Goal: Information Seeking & Learning: Compare options

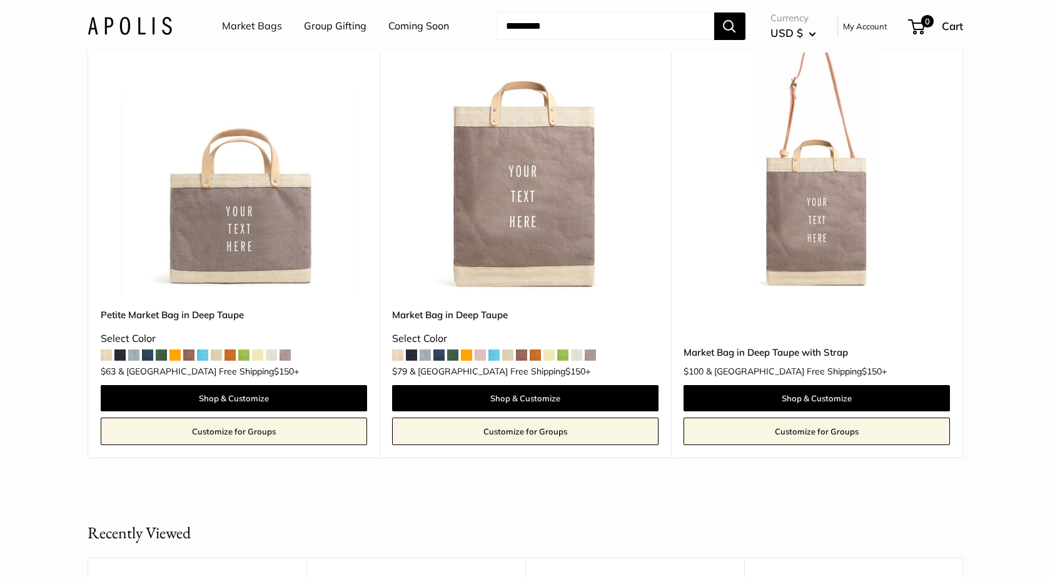
scroll to position [624, 0]
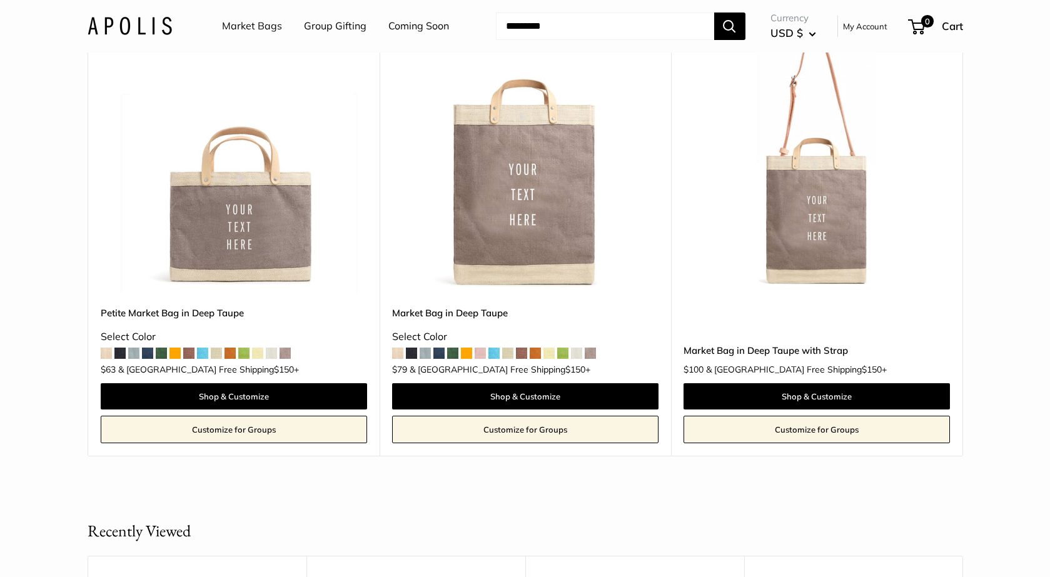
click at [0, 0] on img at bounding box center [0, 0] width 0 height 0
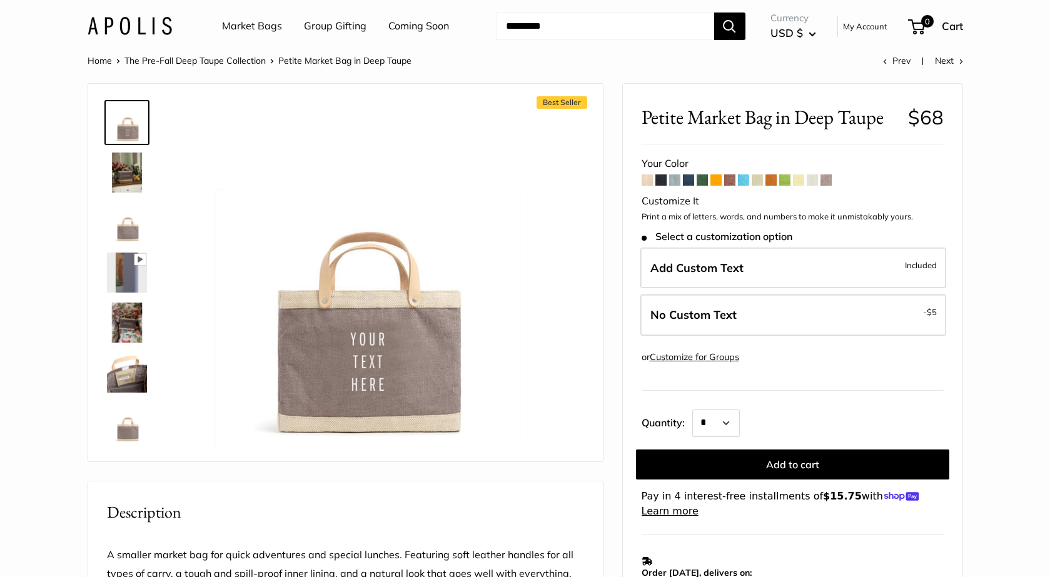
click at [664, 183] on span at bounding box center [661, 180] width 11 height 11
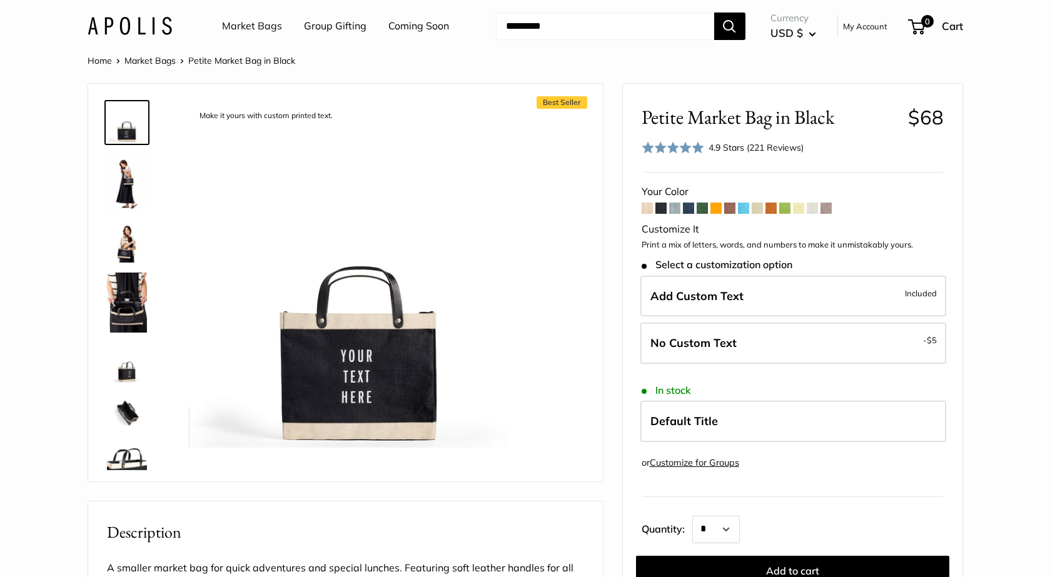
click at [676, 210] on span at bounding box center [674, 208] width 11 height 11
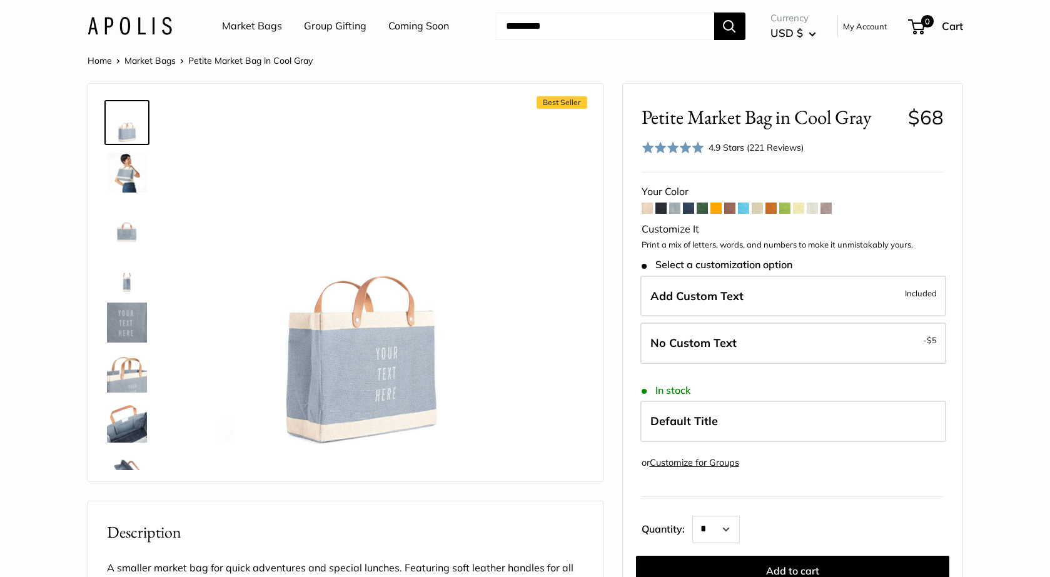
click at [686, 211] on span at bounding box center [688, 208] width 11 height 11
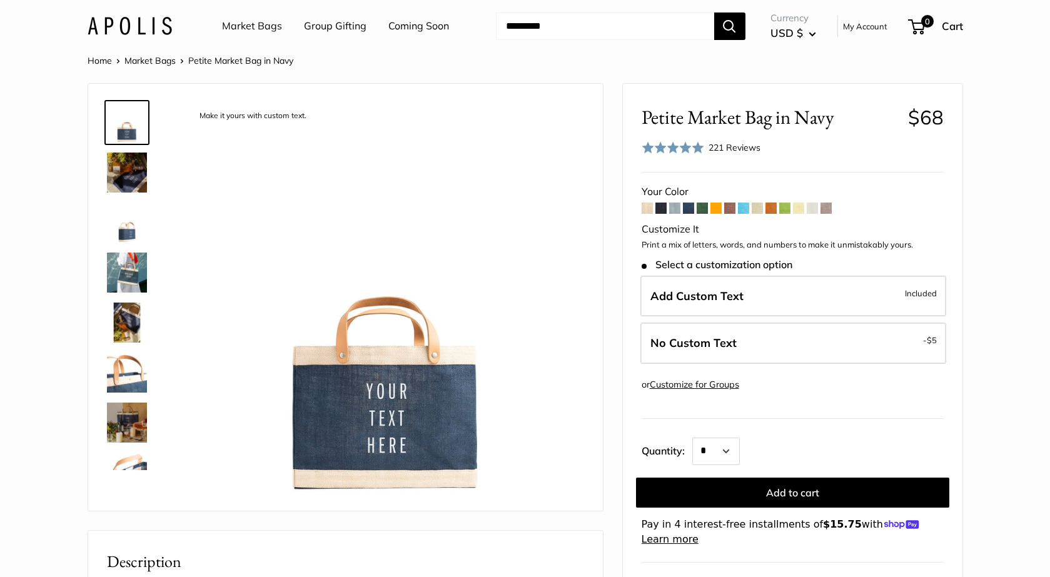
click at [701, 211] on span at bounding box center [702, 208] width 11 height 11
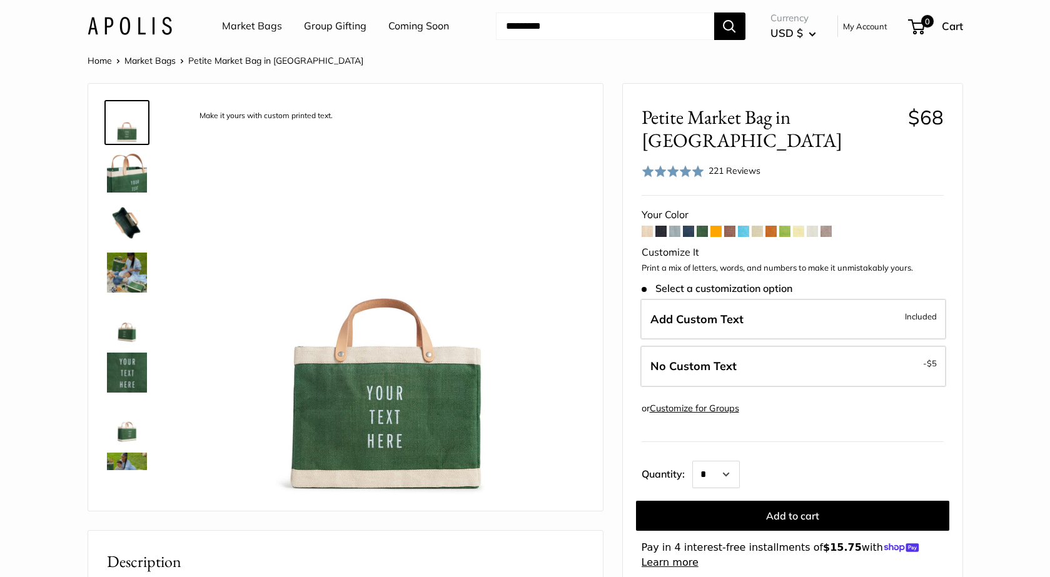
click at [716, 226] on span at bounding box center [716, 231] width 11 height 11
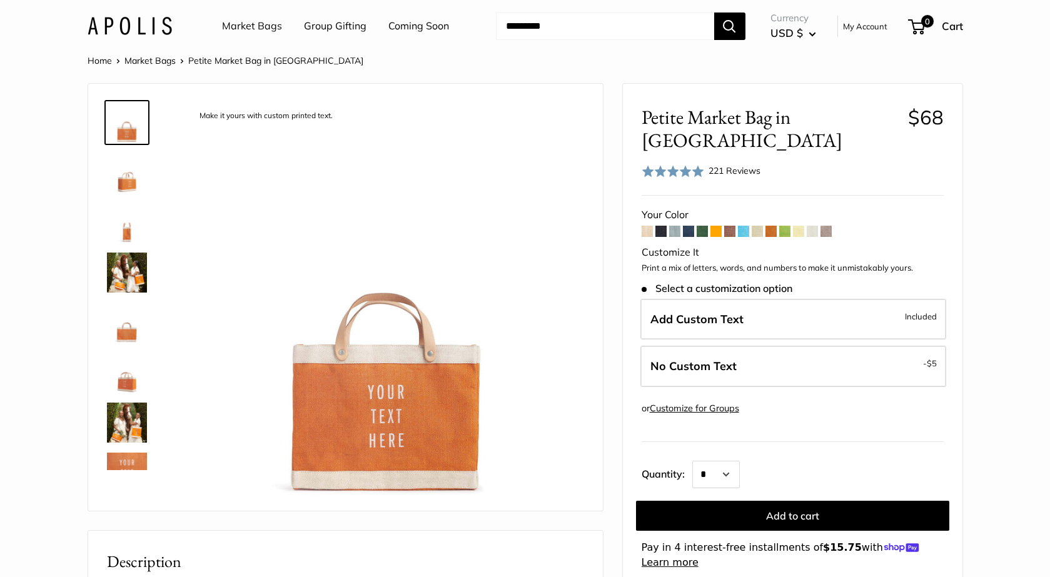
click at [725, 226] on span at bounding box center [729, 231] width 11 height 11
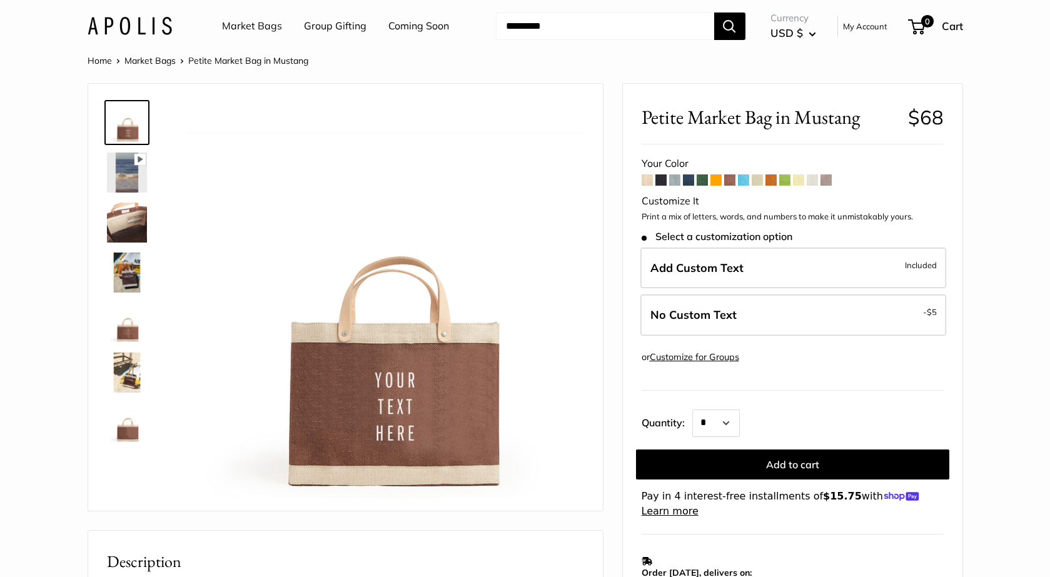
click at [742, 180] on span at bounding box center [743, 180] width 11 height 11
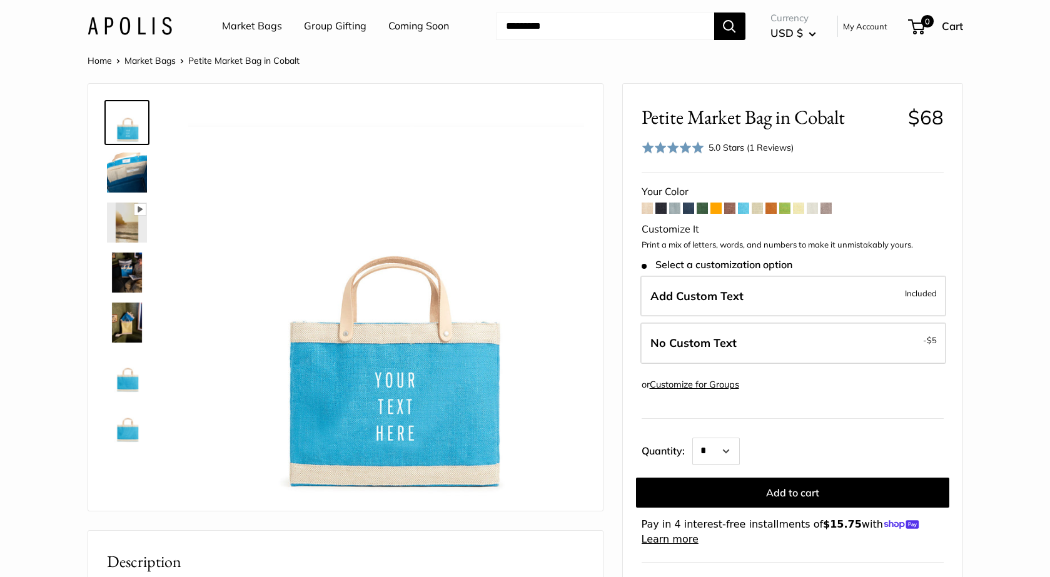
click at [761, 210] on span at bounding box center [757, 208] width 11 height 11
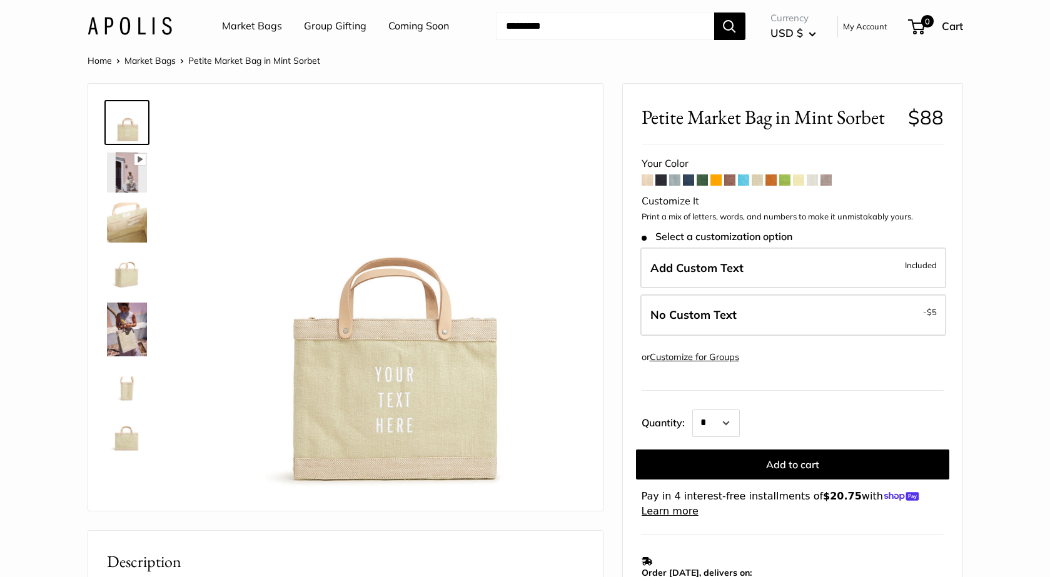
click at [771, 182] on span at bounding box center [771, 180] width 11 height 11
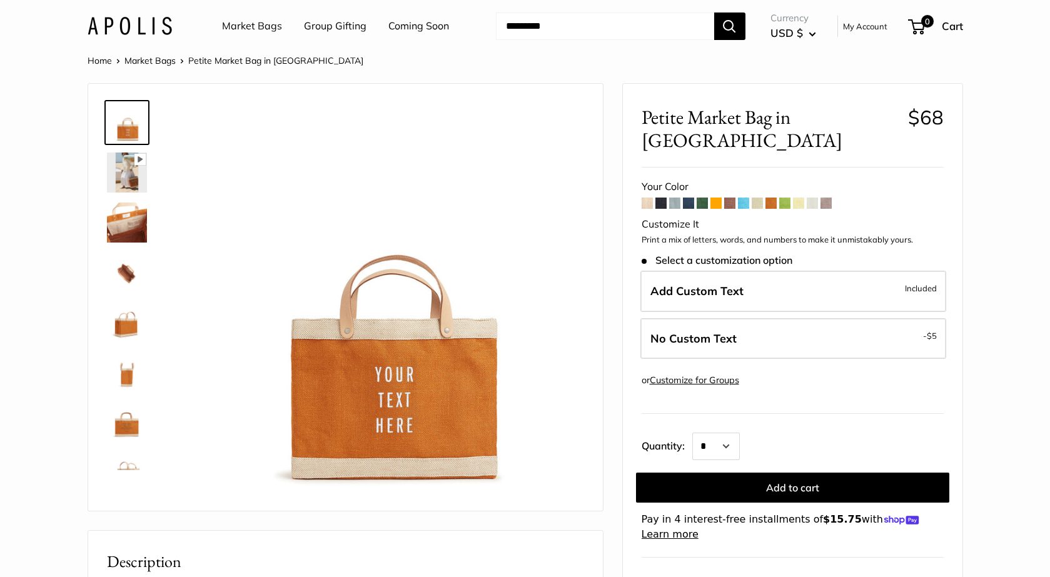
click at [784, 198] on span at bounding box center [784, 203] width 11 height 11
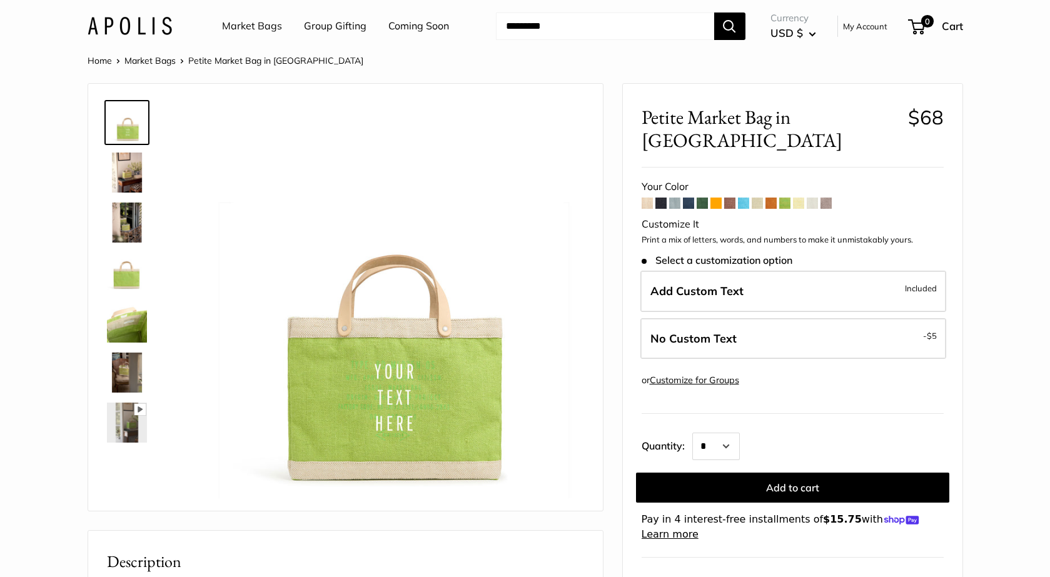
click at [803, 198] on span at bounding box center [798, 203] width 11 height 11
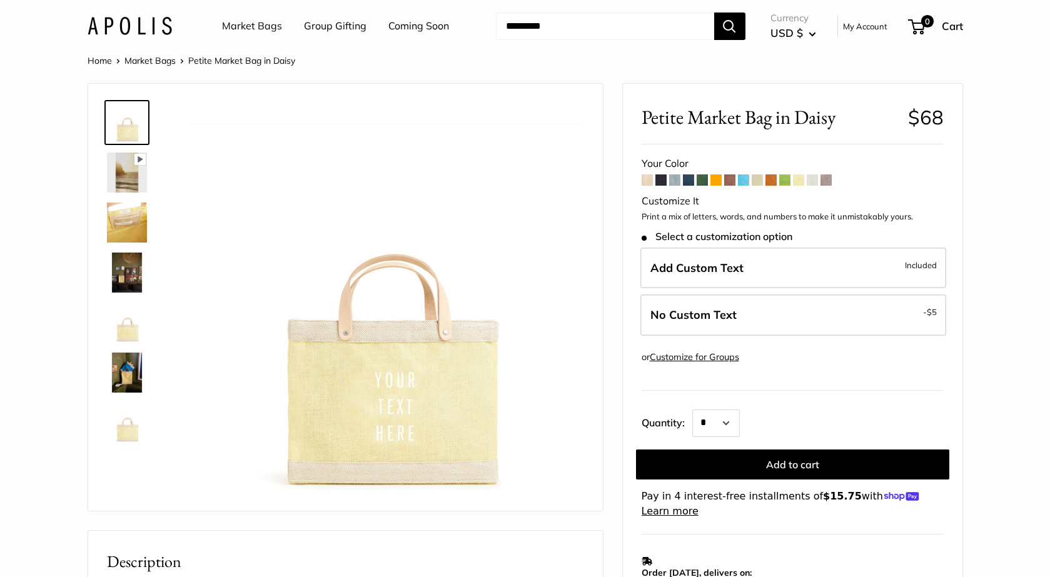
click at [815, 183] on span at bounding box center [812, 180] width 11 height 11
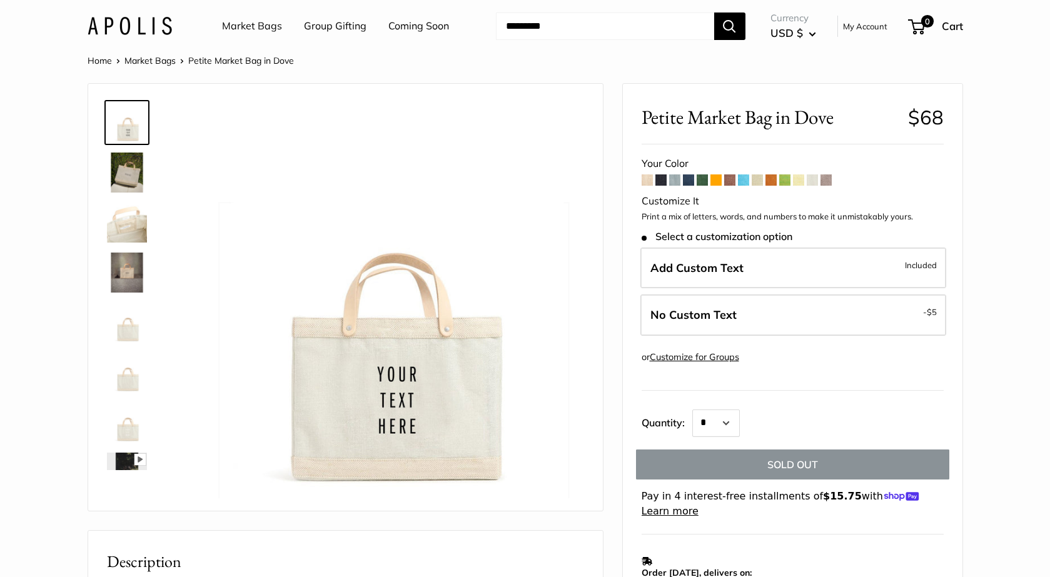
click at [815, 183] on span at bounding box center [812, 180] width 11 height 11
click at [826, 181] on span at bounding box center [826, 180] width 11 height 11
